Goal: Information Seeking & Learning: Learn about a topic

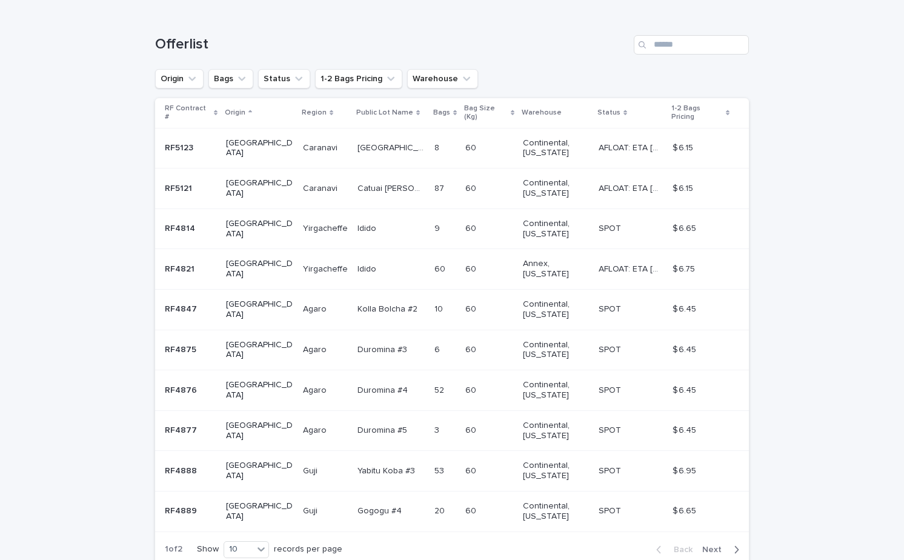
scroll to position [180, 0]
click at [386, 142] on p at bounding box center [390, 147] width 67 height 10
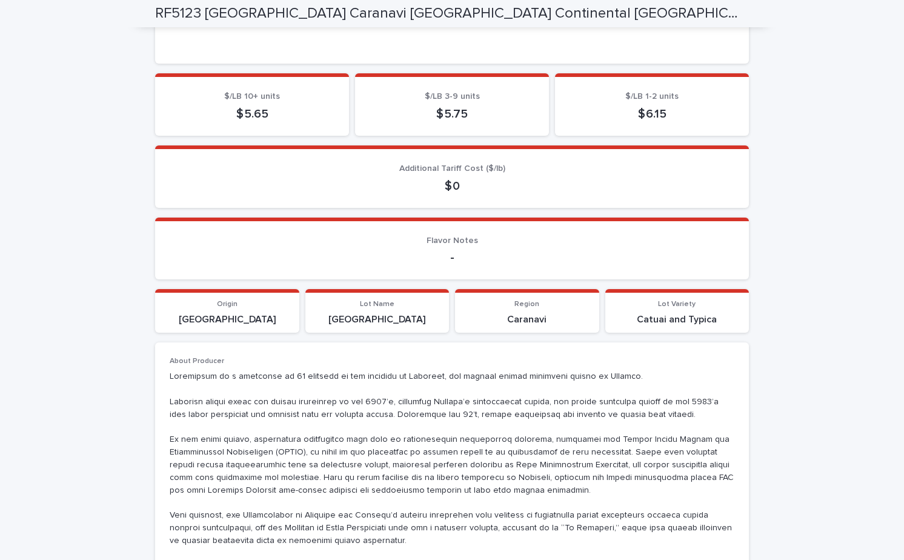
scroll to position [436, 0]
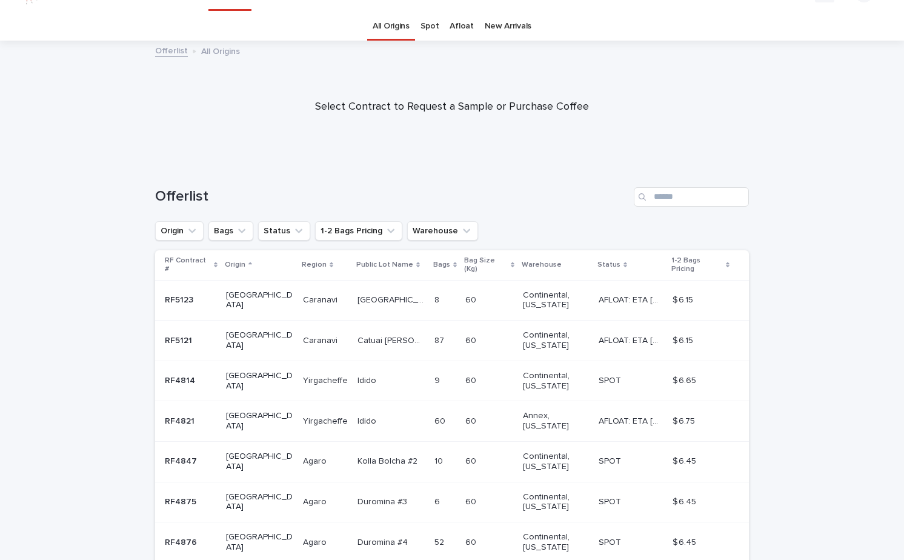
scroll to position [39, 0]
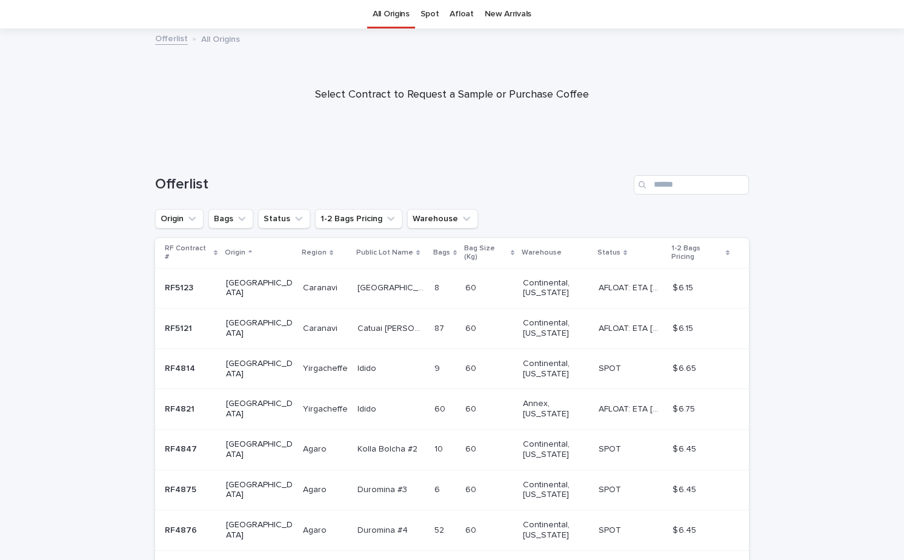
click at [353, 313] on td "Catuai [PERSON_NAME] Catuai [PERSON_NAME]" at bounding box center [391, 328] width 77 height 41
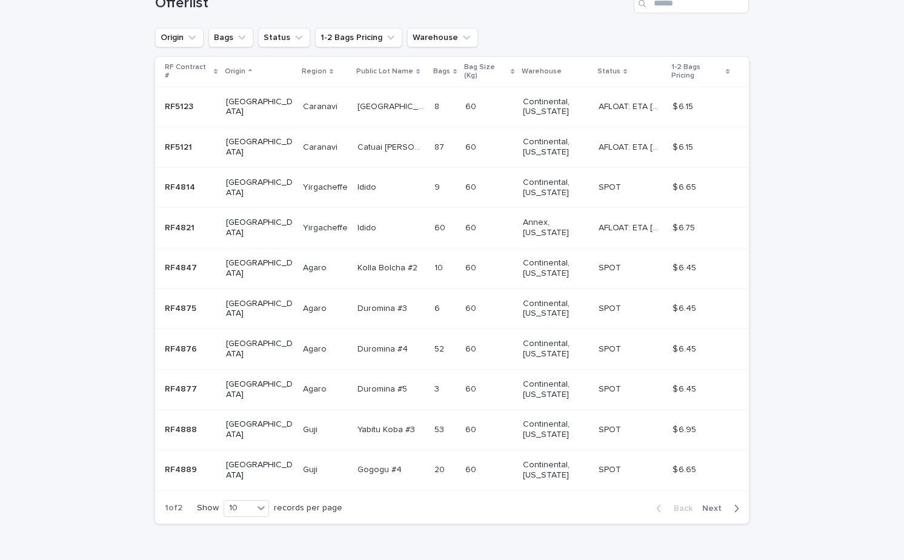
scroll to position [235, 0]
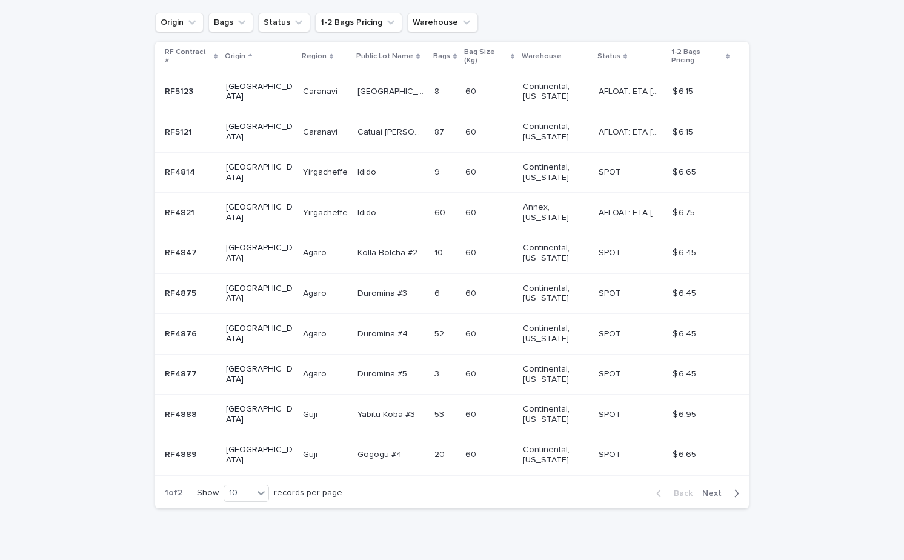
click at [717, 489] on span "Next" at bounding box center [715, 493] width 27 height 8
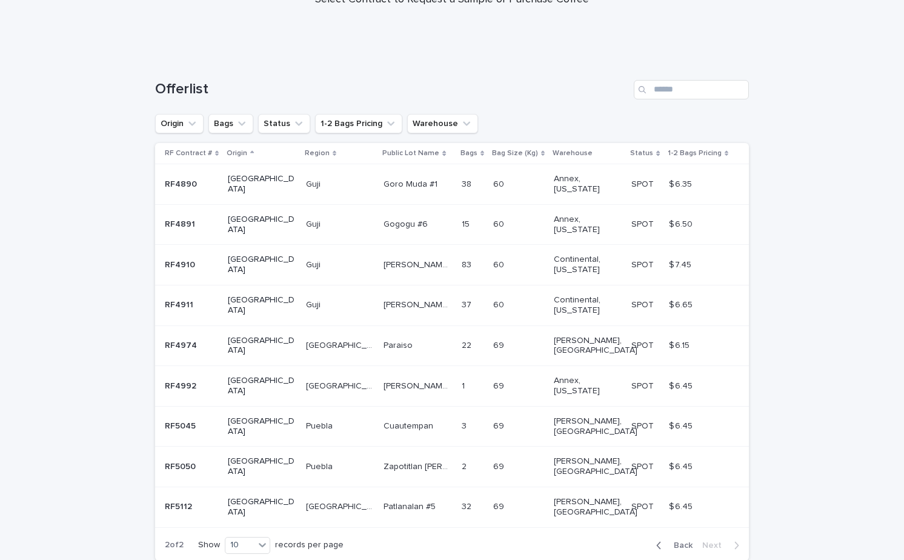
click at [462, 338] on p "22" at bounding box center [468, 344] width 12 height 13
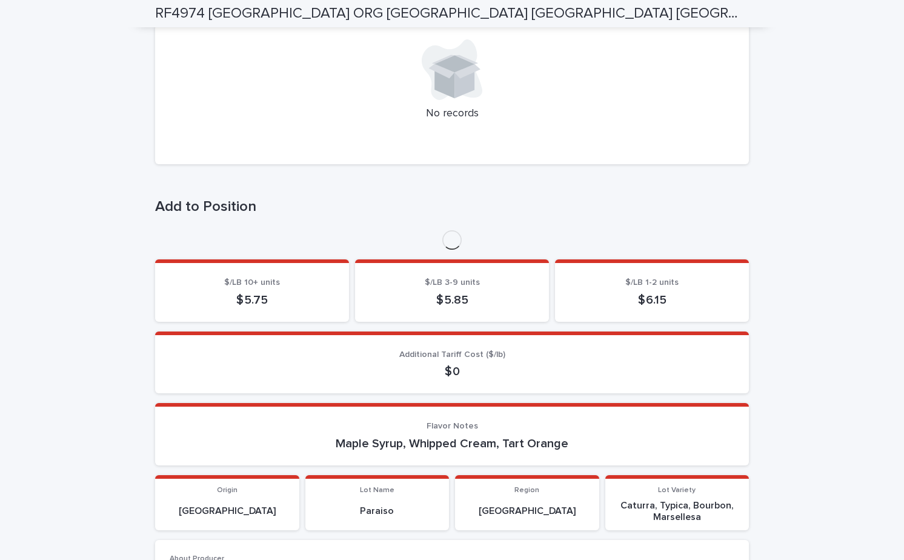
scroll to position [338, 0]
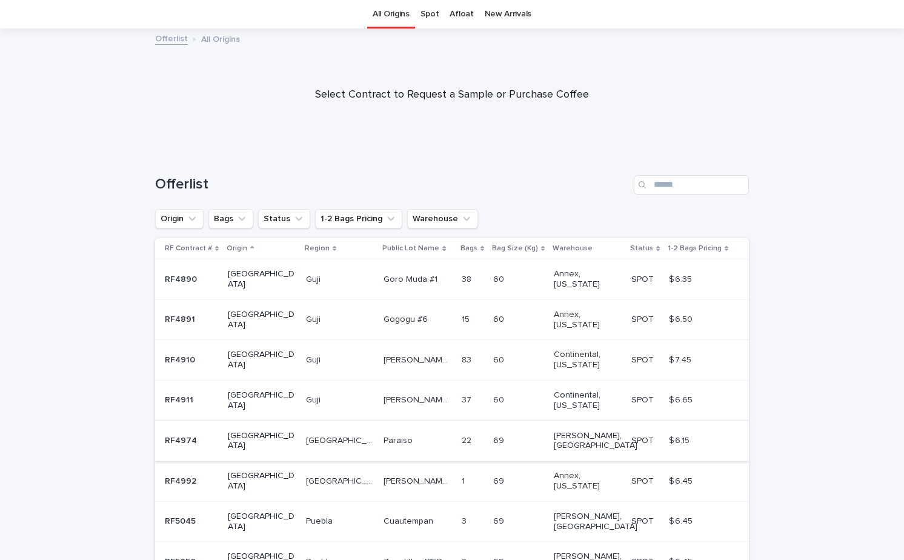
scroll to position [134, 0]
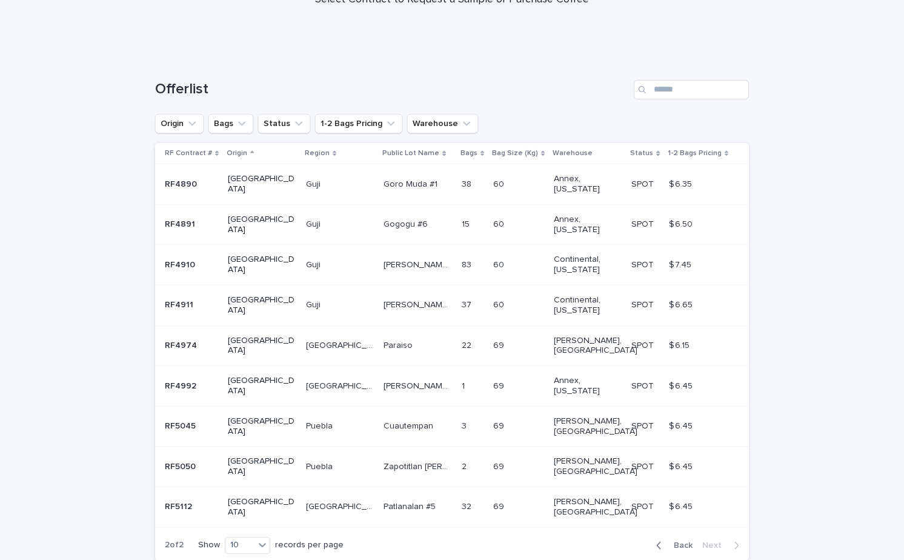
click at [409, 416] on div "Cuautempan Cuautempan" at bounding box center [417, 426] width 68 height 20
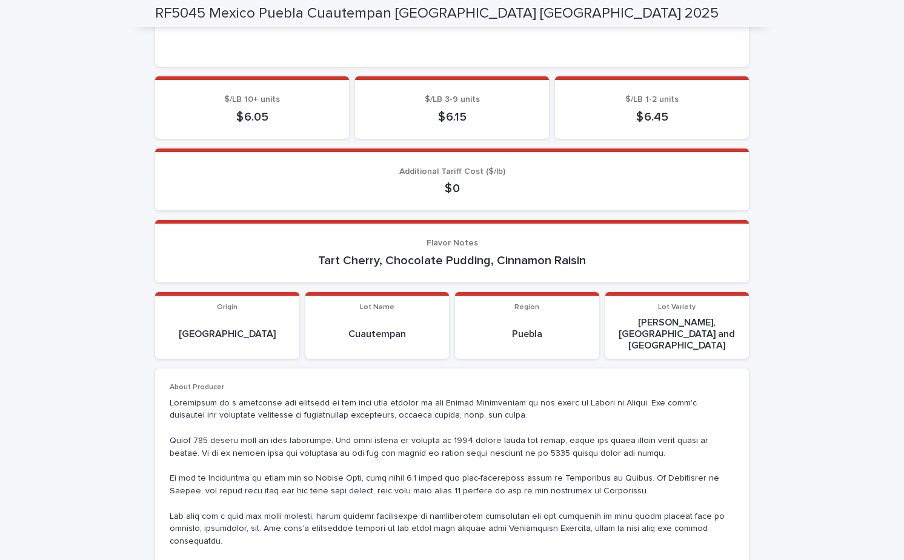
scroll to position [566, 0]
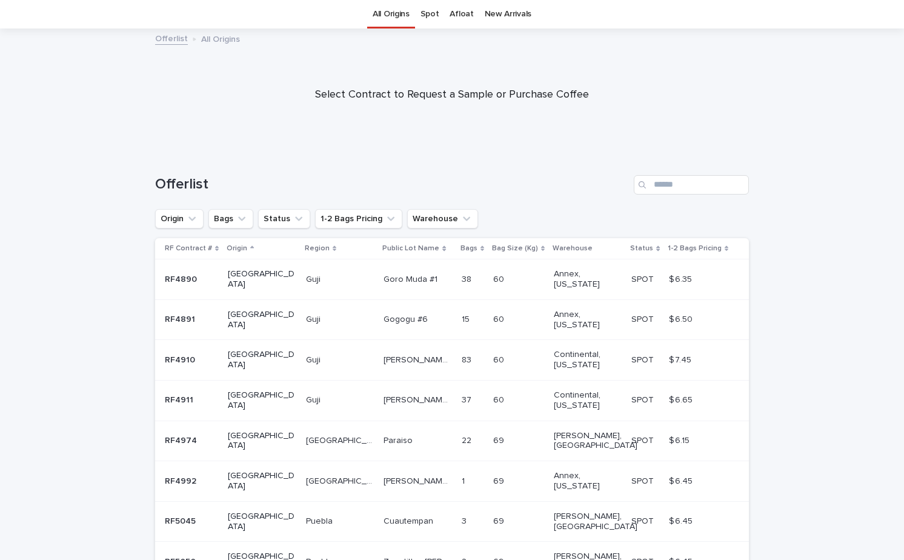
scroll to position [134, 0]
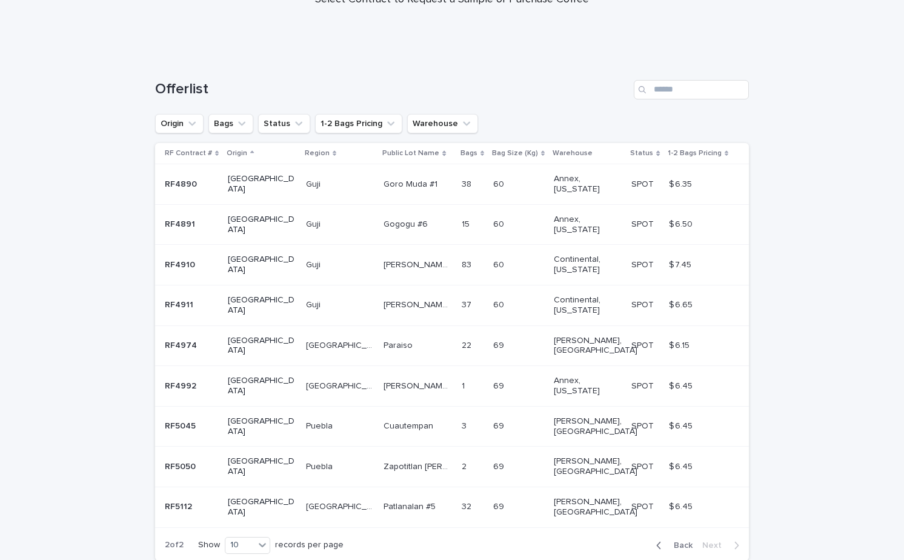
click at [388, 502] on p at bounding box center [416, 507] width 67 height 10
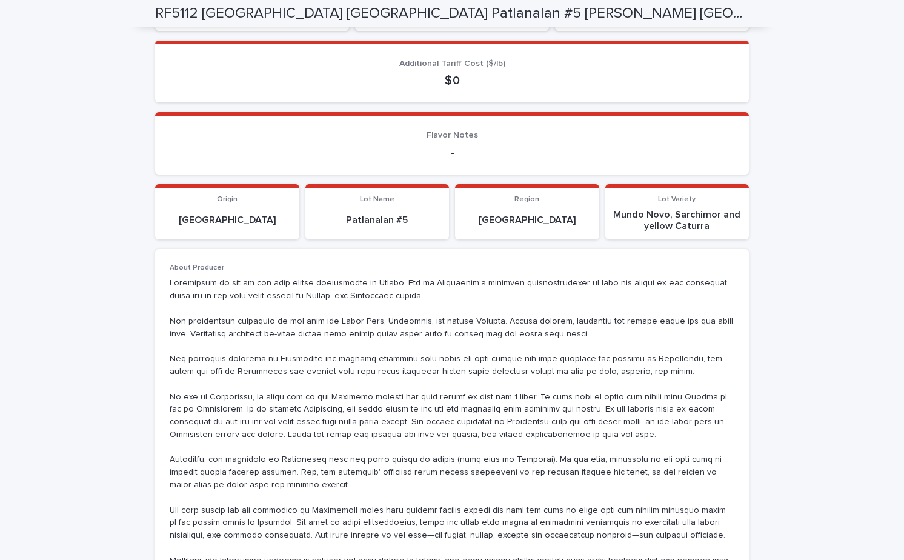
scroll to position [687, 0]
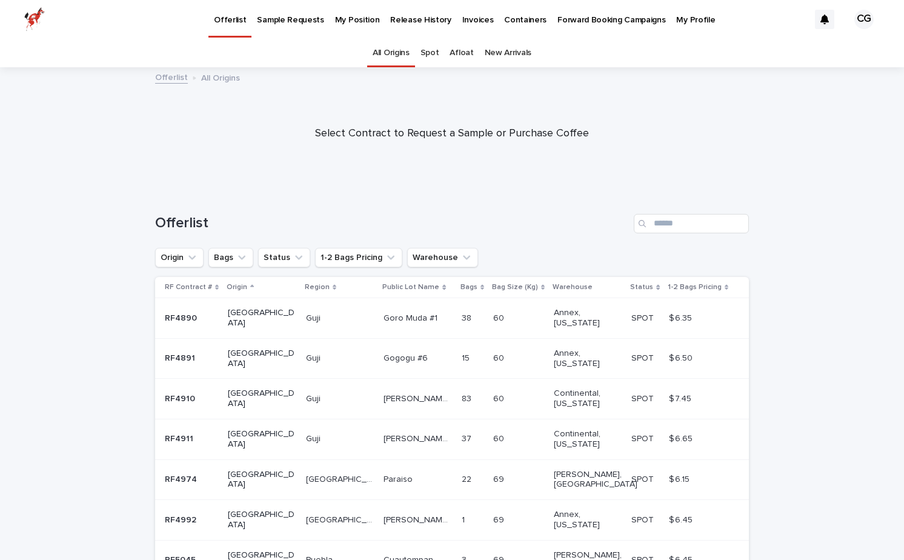
click at [465, 51] on link "Afloat" at bounding box center [461, 53] width 24 height 28
